Goal: Check status

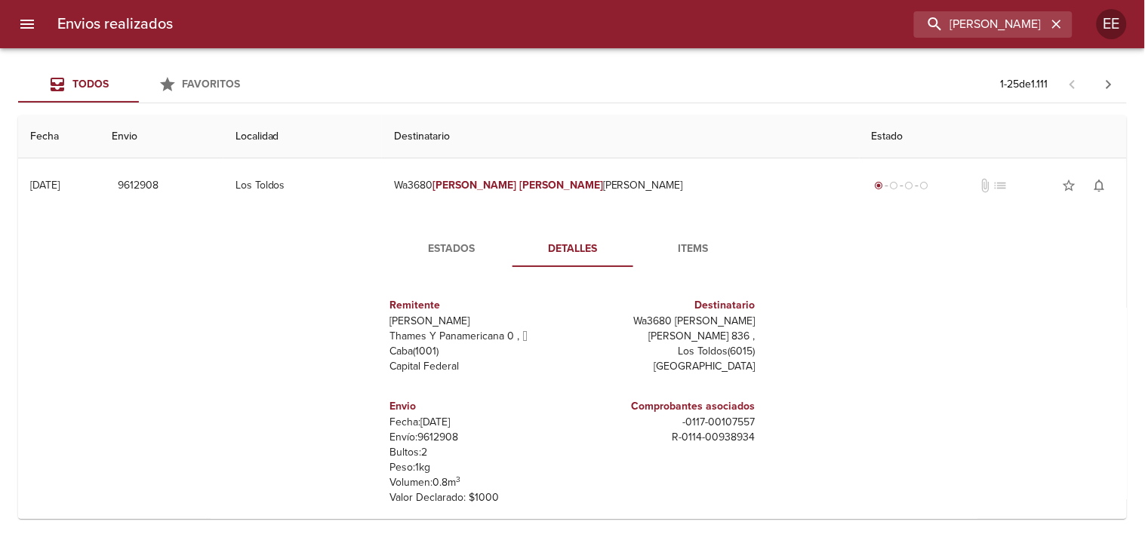
click at [981, 31] on input "[PERSON_NAME]" at bounding box center [980, 24] width 133 height 26
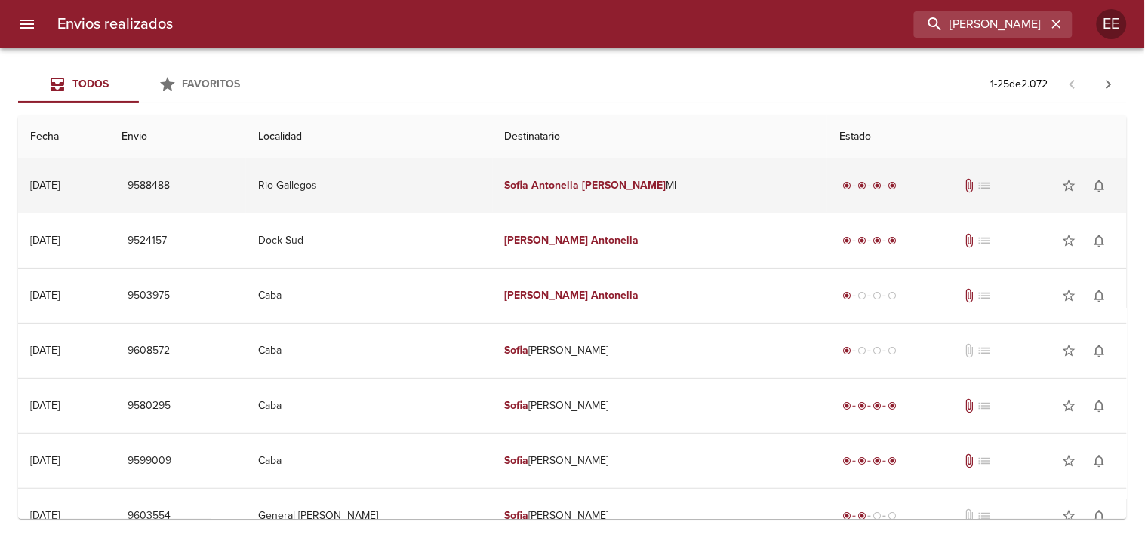
click at [544, 179] on em "Antonella" at bounding box center [556, 185] width 48 height 13
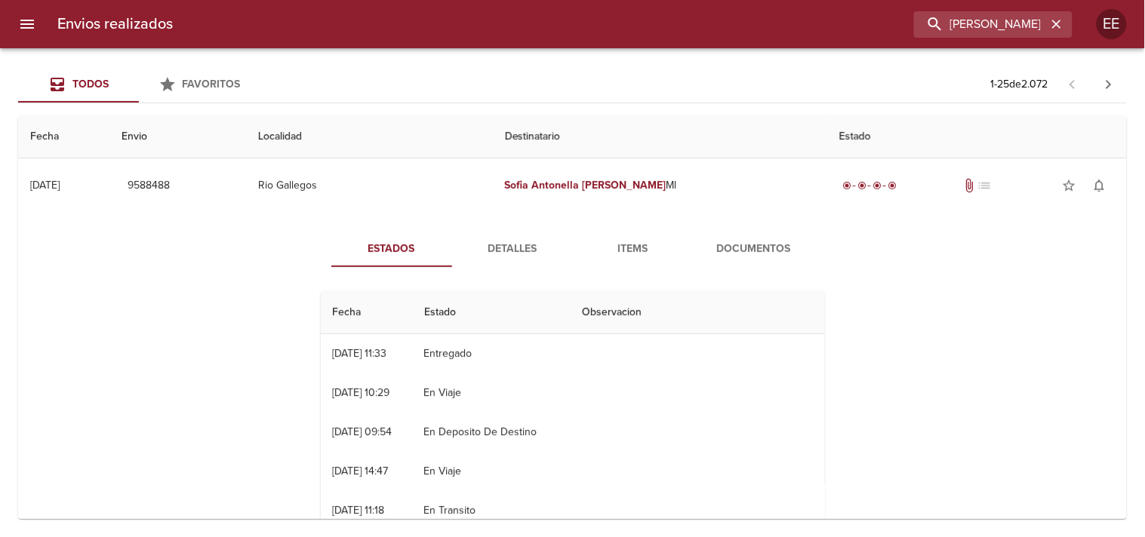
click at [513, 253] on span "Detalles" at bounding box center [512, 249] width 103 height 19
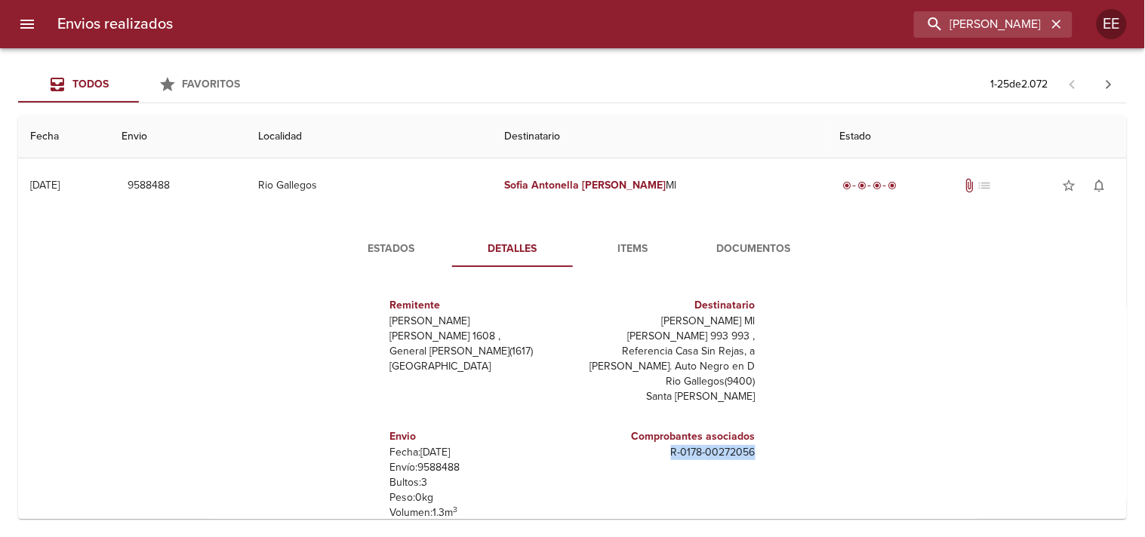
drag, startPoint x: 655, startPoint y: 451, endPoint x: 753, endPoint y: 451, distance: 98.1
click at [753, 451] on div "Remitente [PERSON_NAME] Raul [STREET_ADDRESS][PERSON_NAME] Destinatario [PERSON…" at bounding box center [573, 430] width 516 height 302
copy p "R - 0178 - 00272056"
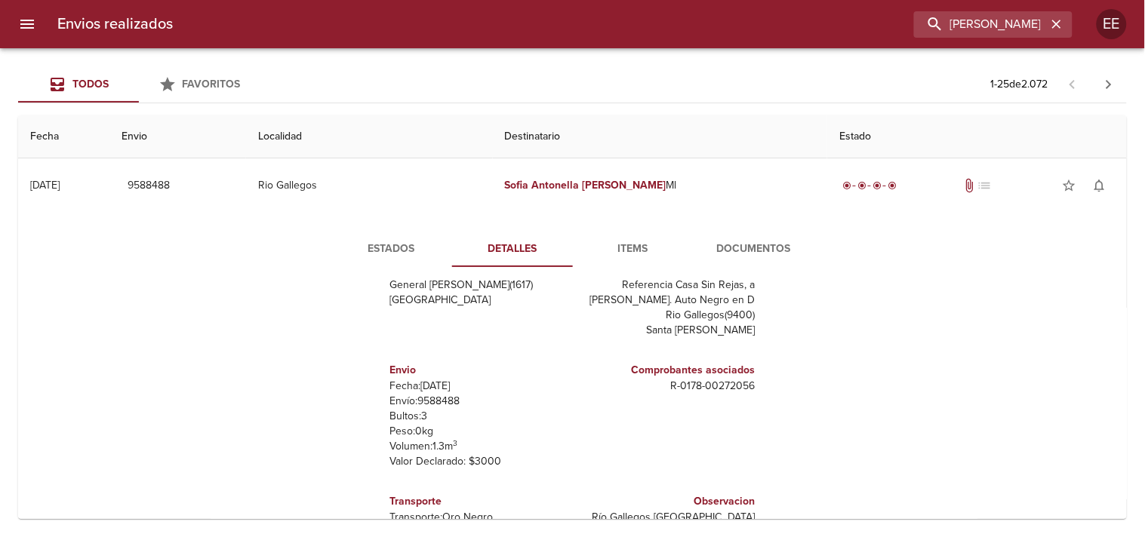
click at [432, 402] on p "Envío: 9588488" at bounding box center [478, 401] width 177 height 15
copy p "9588488"
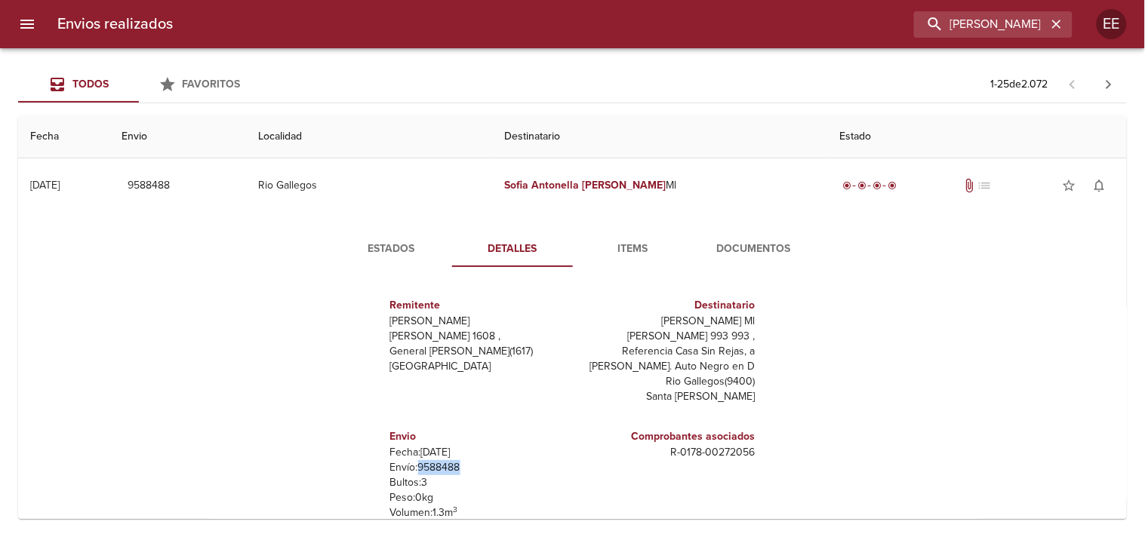
drag, startPoint x: 615, startPoint y: 322, endPoint x: 770, endPoint y: 320, distance: 154.7
click at [770, 320] on div "Remitente [PERSON_NAME] Raul [STREET_ADDRESS][PERSON_NAME] Destinatario [PERSON…" at bounding box center [573, 430] width 516 height 302
copy p "[PERSON_NAME] Ml"
click at [961, 34] on input "[PERSON_NAME]" at bounding box center [950, 24] width 193 height 26
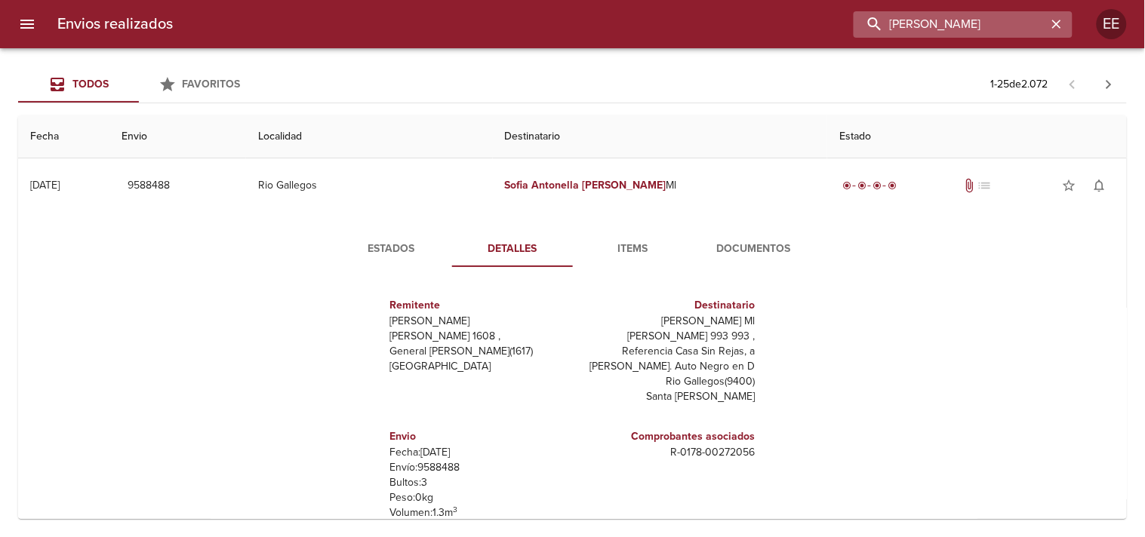
click at [961, 34] on input "[PERSON_NAME]" at bounding box center [950, 24] width 193 height 26
paste input "INTERREDES SA"
type input "INTERREDES SA"
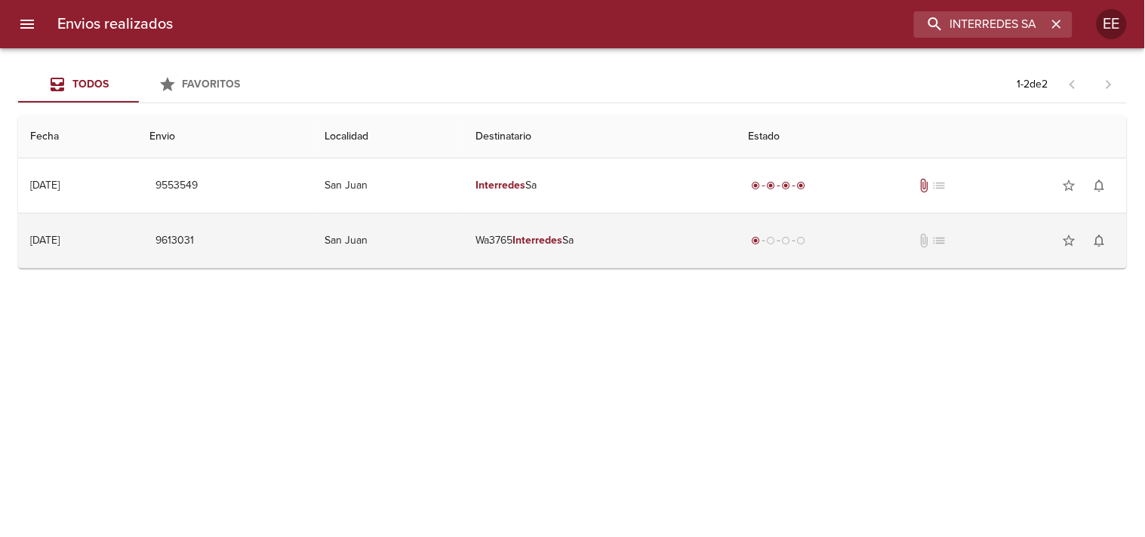
click at [532, 243] on td "Wa3765 Interredes Sa" at bounding box center [600, 241] width 272 height 54
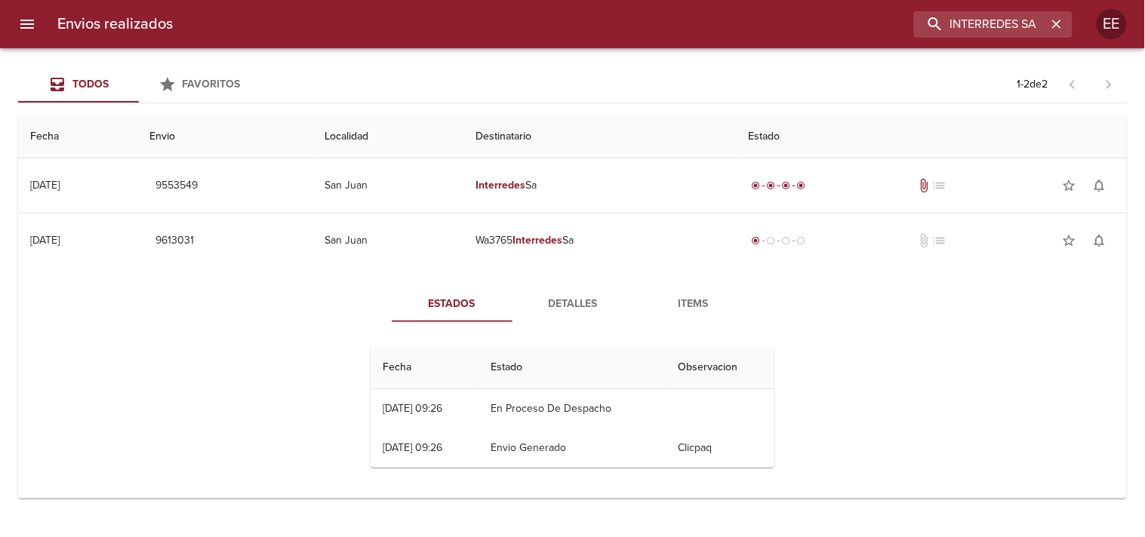
click at [562, 311] on span "Detalles" at bounding box center [572, 304] width 103 height 19
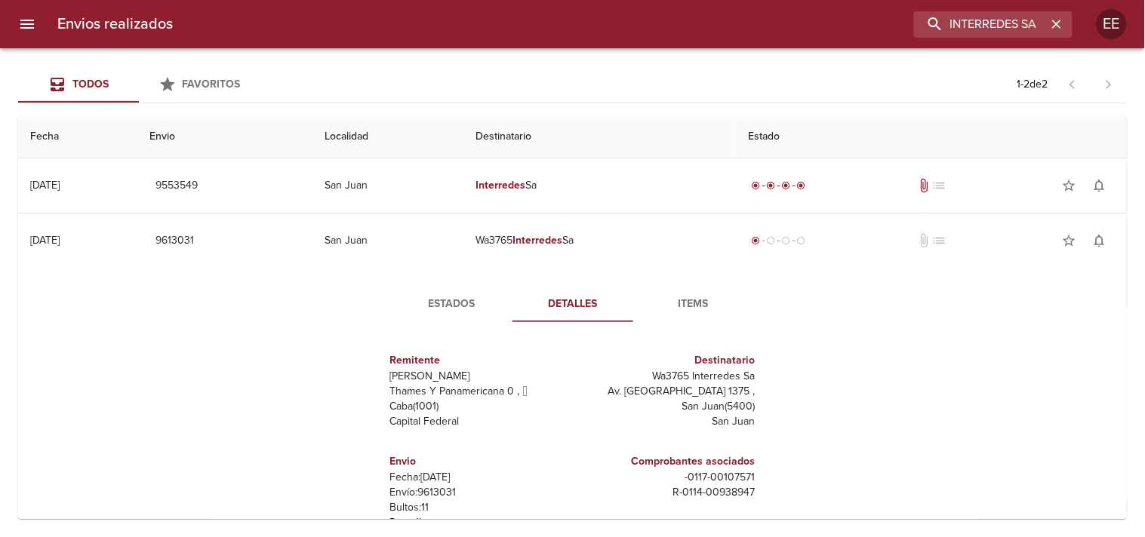
click at [438, 498] on p "Envío: 9613031" at bounding box center [478, 492] width 177 height 15
copy p "9613031"
click at [455, 306] on span "Estados" at bounding box center [452, 304] width 103 height 19
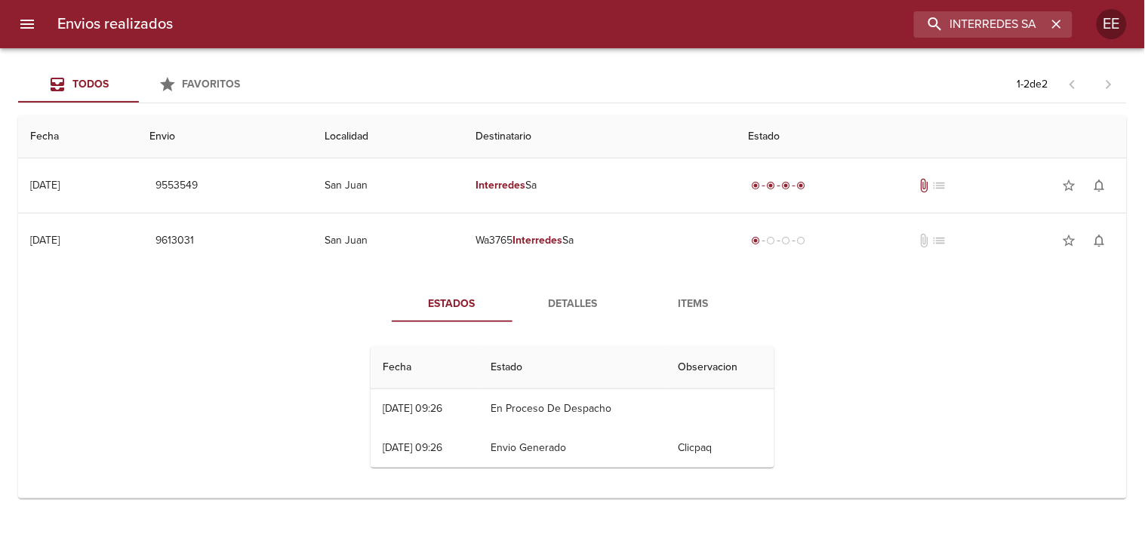
click at [551, 304] on span "Detalles" at bounding box center [572, 304] width 103 height 19
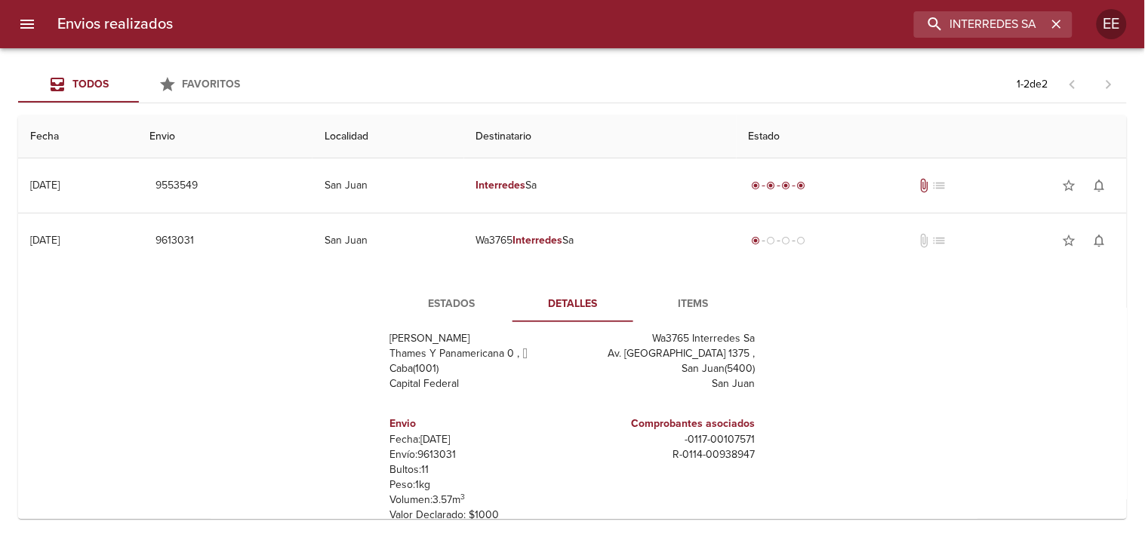
click at [453, 291] on button "Estados" at bounding box center [452, 304] width 121 height 36
